Goal: Transaction & Acquisition: Purchase product/service

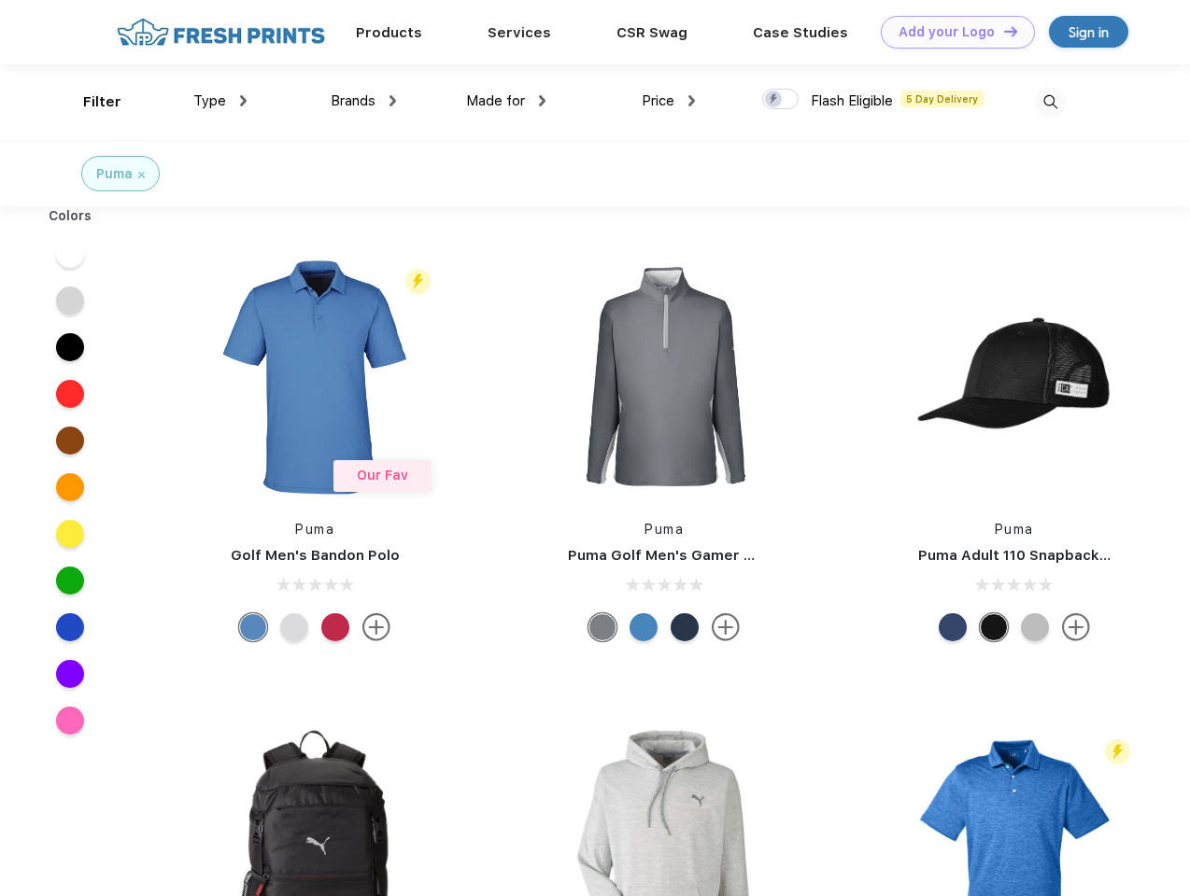
click at [951, 32] on link "Add your Logo Design Tool" at bounding box center [958, 32] width 154 height 33
click at [0, 0] on div "Design Tool" at bounding box center [0, 0] width 0 height 0
click at [1002, 31] on link "Add your Logo Design Tool" at bounding box center [958, 32] width 154 height 33
click at [90, 102] on div "Filter" at bounding box center [102, 102] width 38 height 21
click at [220, 101] on span "Type" at bounding box center [209, 100] width 33 height 17
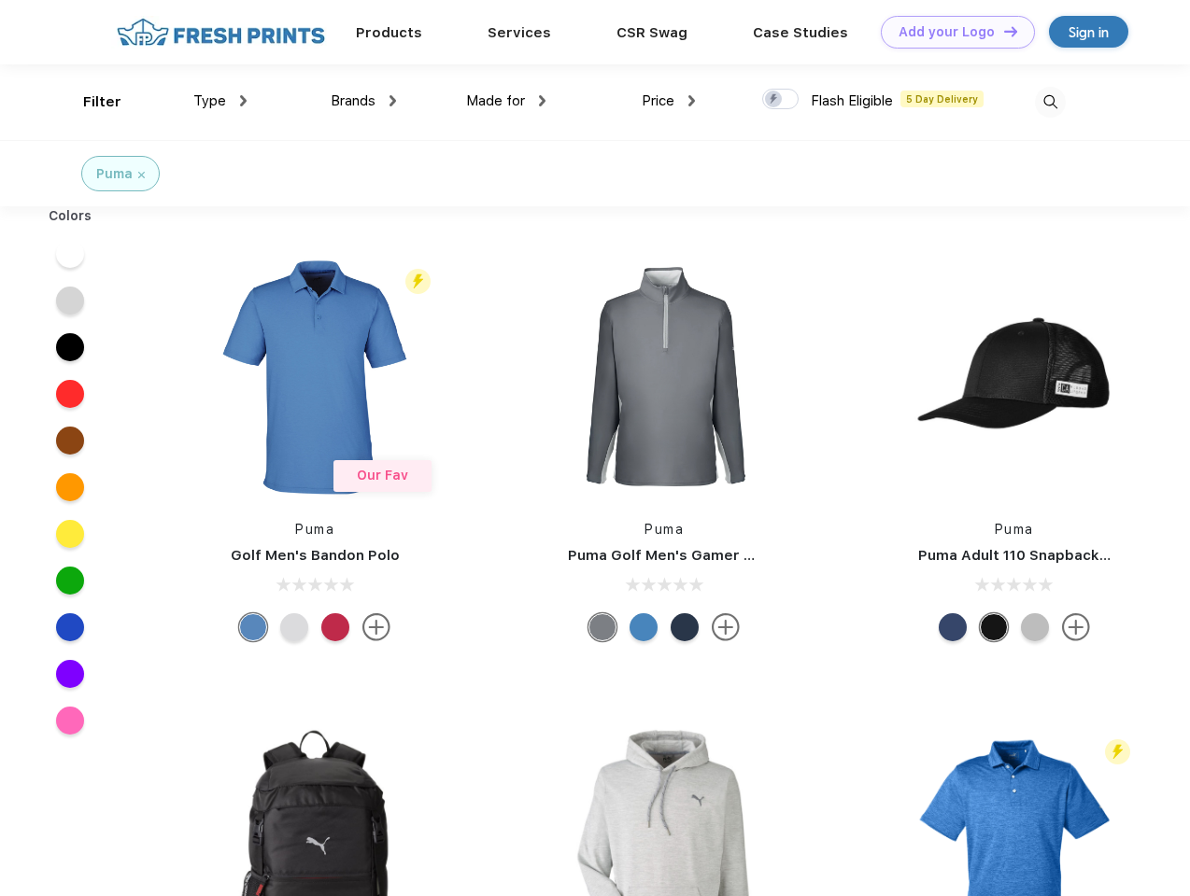
click at [363, 101] on span "Brands" at bounding box center [353, 100] width 45 height 17
click at [506, 101] on span "Made for" at bounding box center [495, 100] width 59 height 17
click at [669, 101] on span "Price" at bounding box center [657, 100] width 33 height 17
click at [781, 100] on div at bounding box center [780, 99] width 36 height 21
click at [774, 100] on input "checkbox" at bounding box center [768, 94] width 12 height 12
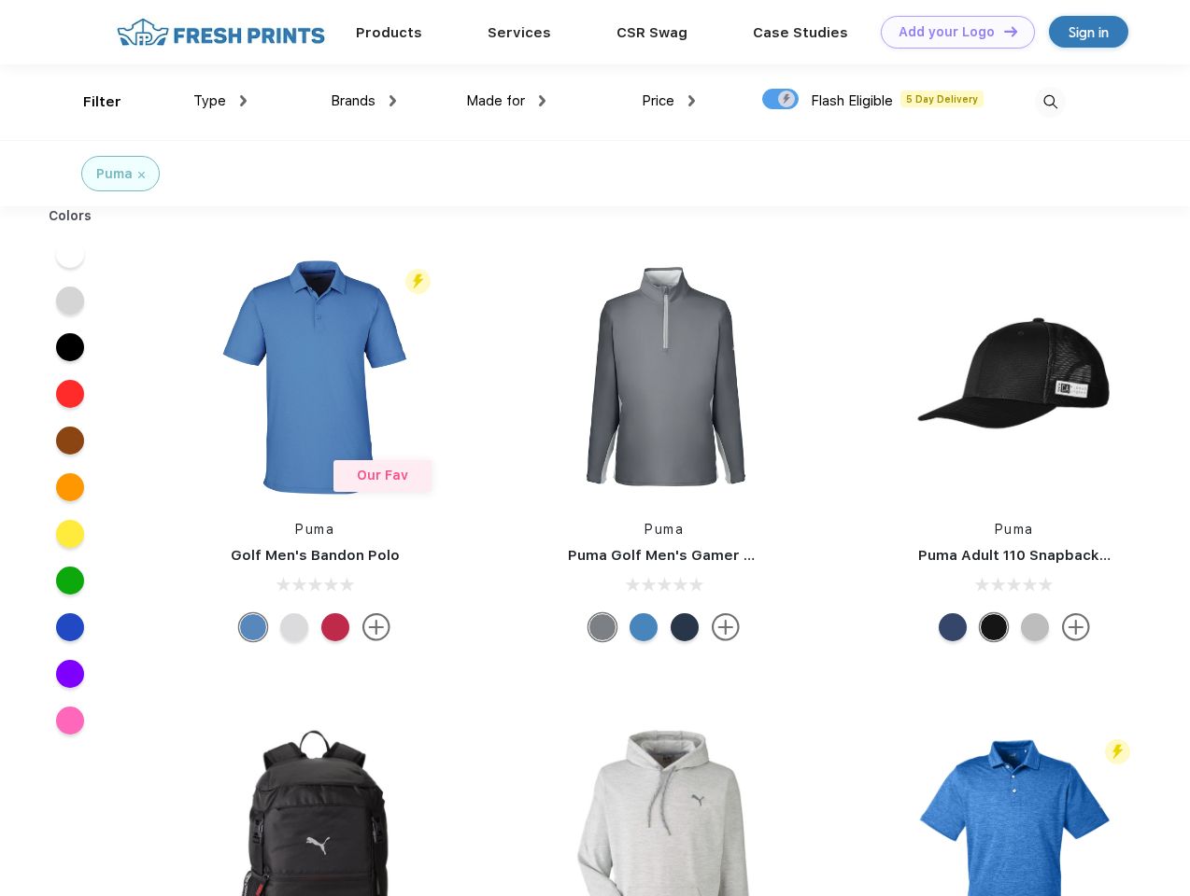
click at [1050, 102] on img at bounding box center [1050, 102] width 31 height 31
